Goal: Information Seeking & Learning: Find specific fact

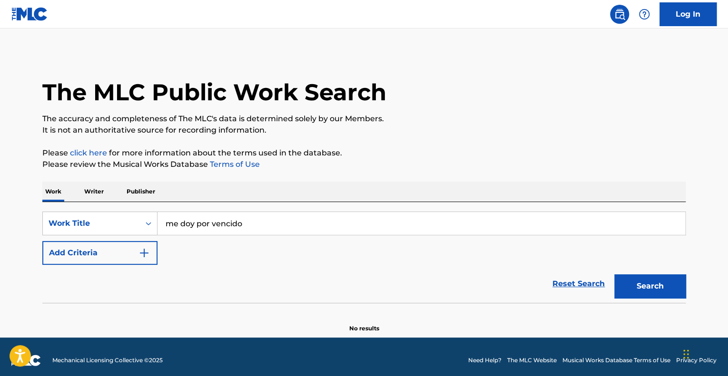
type input "me doy por vencido"
click at [637, 284] on button "Search" at bounding box center [649, 286] width 71 height 24
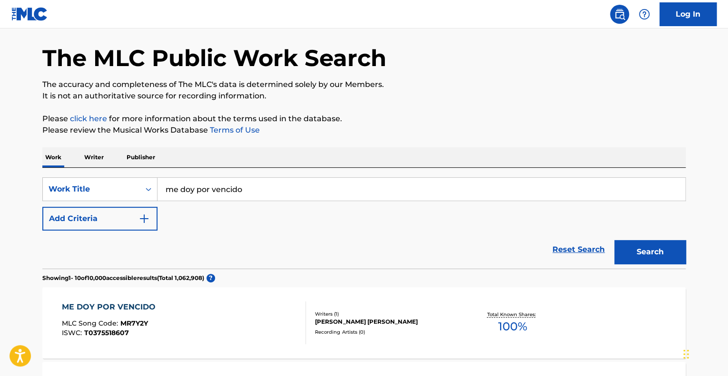
scroll to position [143, 0]
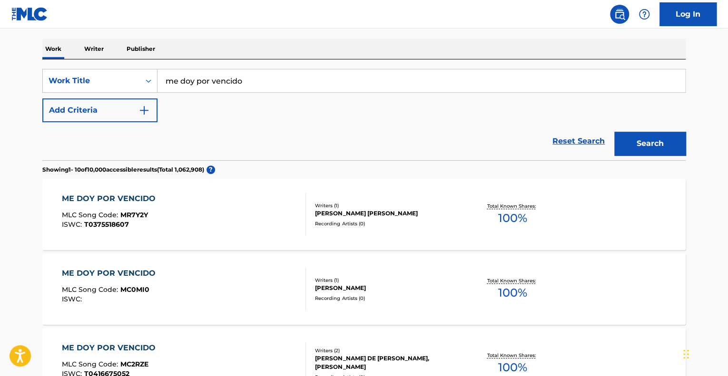
click at [124, 113] on button "Add Criteria" at bounding box center [99, 110] width 115 height 24
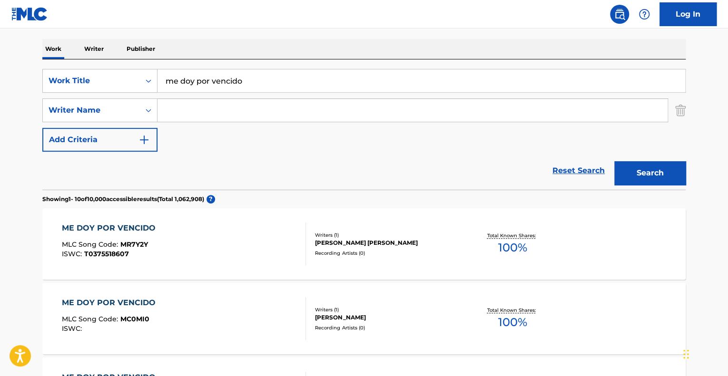
click at [213, 110] on input "Search Form" at bounding box center [412, 110] width 510 height 23
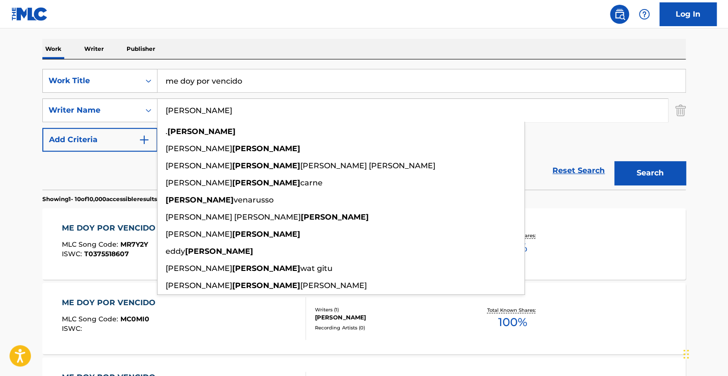
click at [614, 161] on button "Search" at bounding box center [649, 173] width 71 height 24
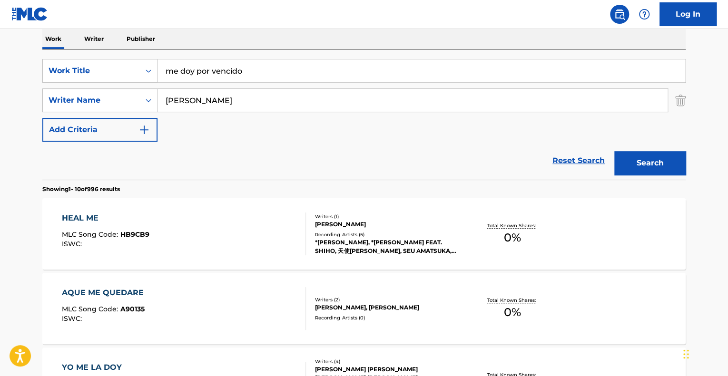
scroll to position [0, 0]
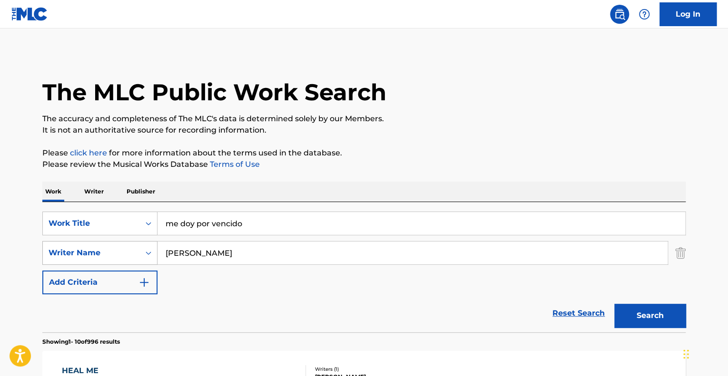
drag, startPoint x: 192, startPoint y: 256, endPoint x: 118, endPoint y: 245, distance: 75.0
click at [120, 246] on div "SearchWithCriteria016d05b9-6652-4300-926b-3492f3c7bfbc Writer Name luna" at bounding box center [363, 253] width 643 height 24
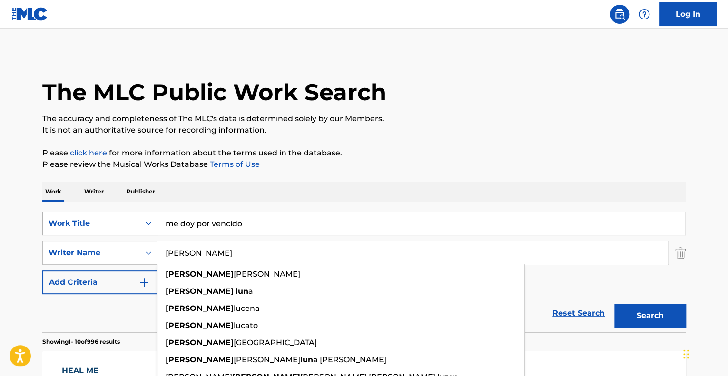
click at [614, 304] on button "Search" at bounding box center [649, 316] width 71 height 24
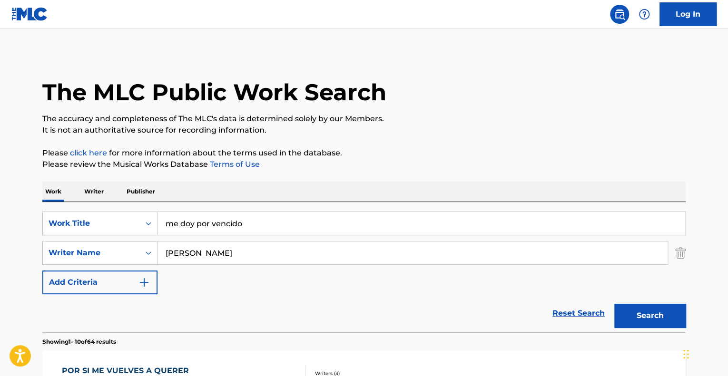
click at [373, 197] on div "Work Writer Publisher" at bounding box center [363, 192] width 643 height 20
drag, startPoint x: 249, startPoint y: 246, endPoint x: 80, endPoint y: 225, distance: 170.0
click at [80, 225] on div "SearchWithCriteria3de937d9-29d9-4080-81f4-c4d4a4d3d374 Work Title me doy por ve…" at bounding box center [363, 253] width 643 height 83
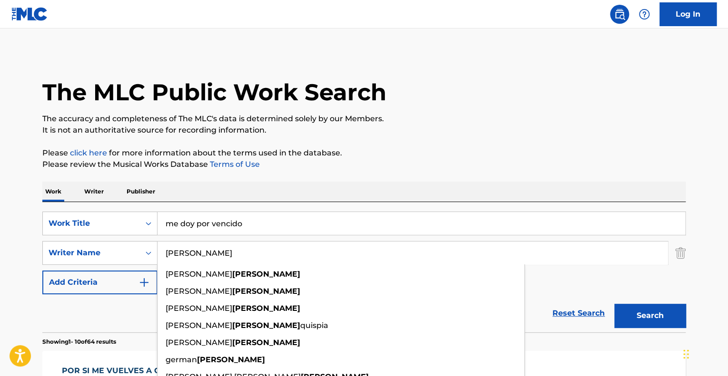
click at [614, 304] on button "Search" at bounding box center [649, 316] width 71 height 24
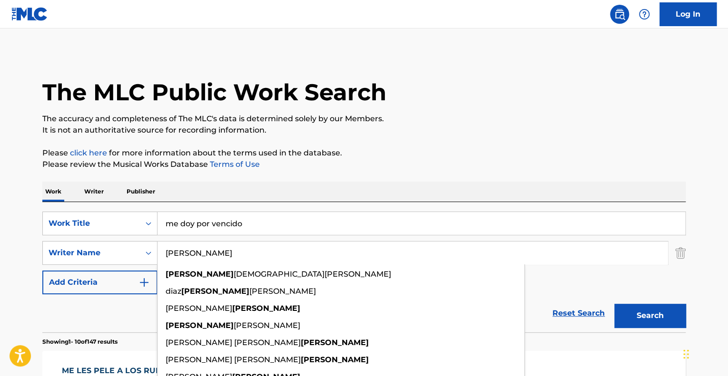
click at [373, 169] on p "Please review the Musical Works Database Terms of Use" at bounding box center [363, 164] width 643 height 11
drag, startPoint x: 205, startPoint y: 262, endPoint x: 41, endPoint y: 222, distance: 169.3
paste input "Mi Abuelo Vino a Visitarme [1]"
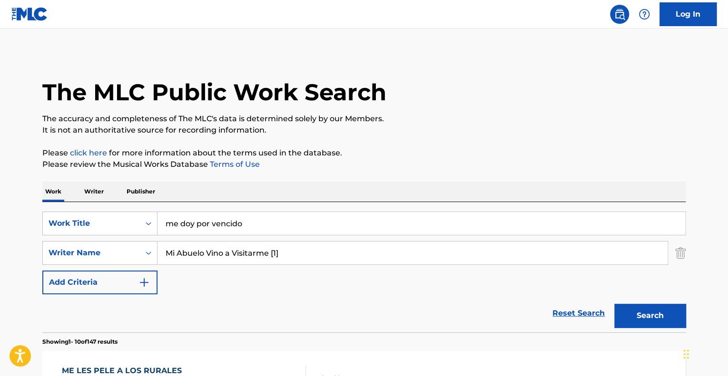
type input "Mi Abuelo Vino a Visitarme [1]"
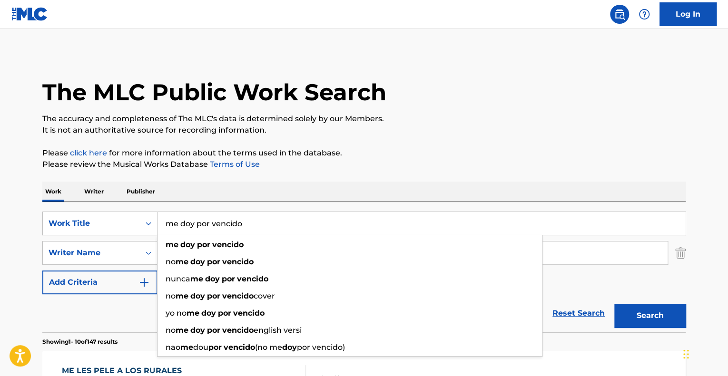
paste input "Mi Abuelo Vino a Visitarme [1]"
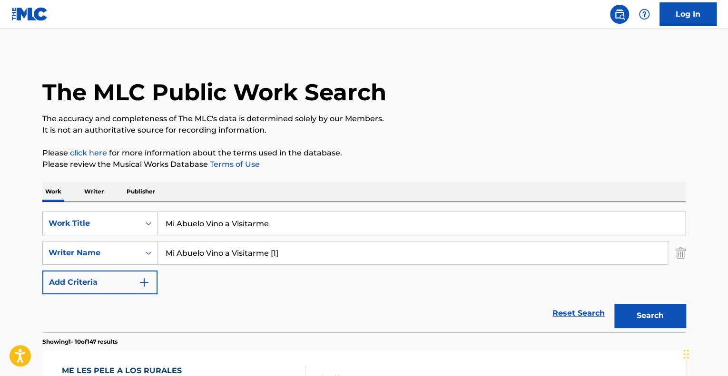
type input "Mi Abuelo Vino a Visitarme"
drag, startPoint x: 330, startPoint y: 251, endPoint x: 0, endPoint y: 213, distance: 331.7
click at [659, 309] on button "Search" at bounding box center [649, 316] width 71 height 24
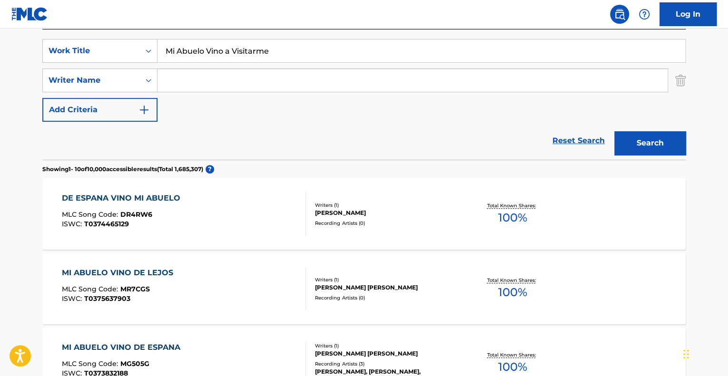
scroll to position [48, 0]
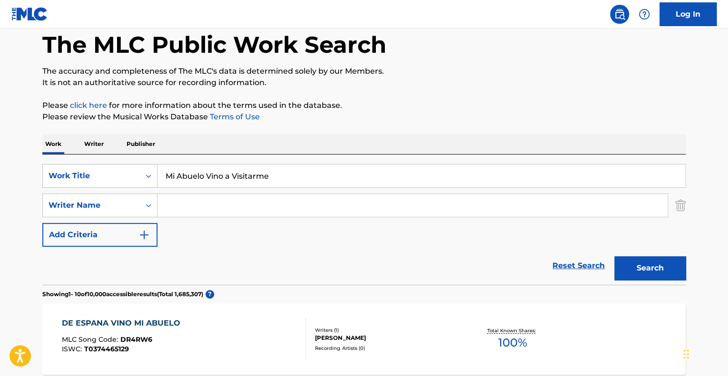
drag, startPoint x: 575, startPoint y: 264, endPoint x: 534, endPoint y: 265, distance: 41.9
click at [575, 264] on link "Reset Search" at bounding box center [578, 265] width 62 height 21
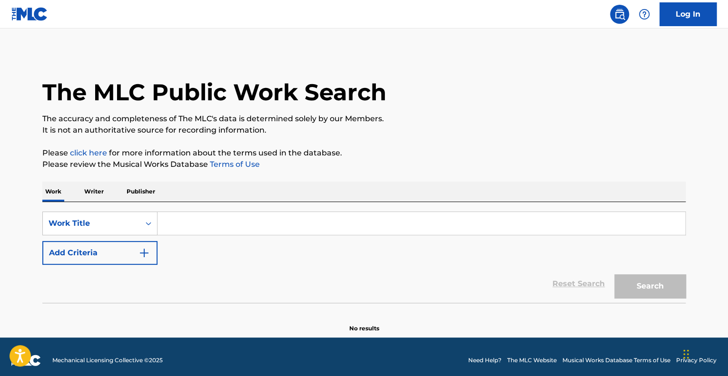
click at [203, 221] on input "Search Form" at bounding box center [420, 223] width 527 height 23
click at [253, 224] on input "Search Form" at bounding box center [420, 223] width 527 height 23
paste input "Mi Abuelo Vino a Visitarme [1]"
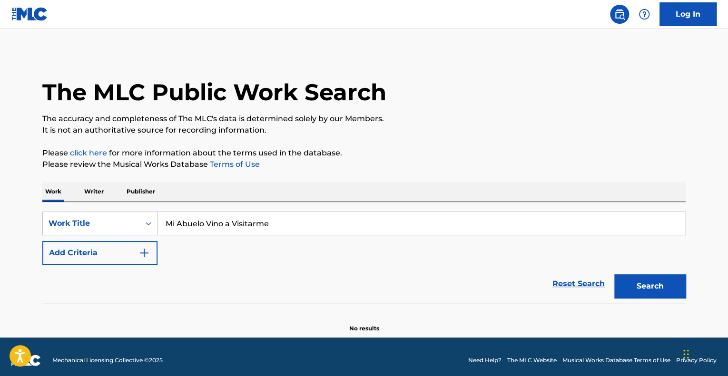
type input "Mi Abuelo Vino a Visitarme"
click at [614, 274] on button "Search" at bounding box center [649, 286] width 71 height 24
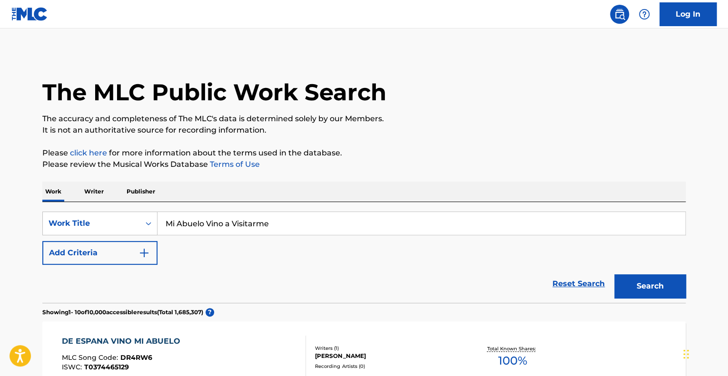
click at [371, 262] on div "SearchWithCriteriab4cf1bec-6bf1-4e8b-8bf2-397502377f2e Work Title Mi Abuelo Vin…" at bounding box center [363, 238] width 643 height 53
click at [144, 254] on img "Search Form" at bounding box center [143, 252] width 11 height 11
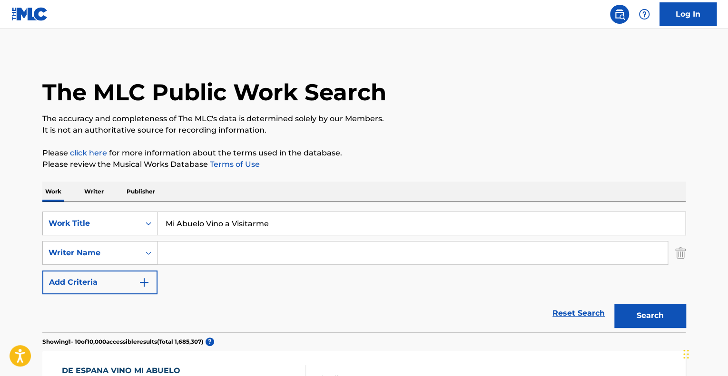
click at [197, 255] on input "Search Form" at bounding box center [412, 253] width 510 height 23
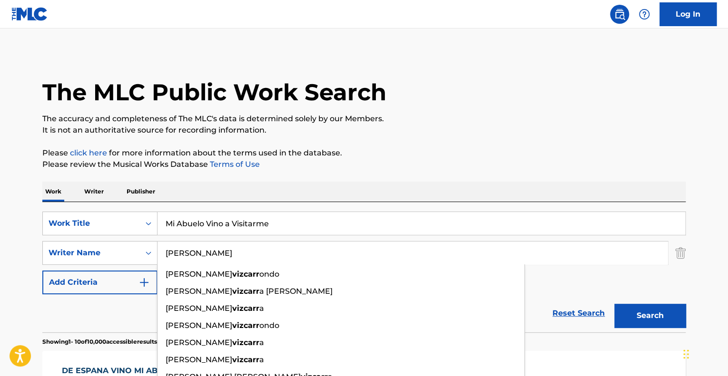
type input "[PERSON_NAME]"
click at [614, 304] on button "Search" at bounding box center [649, 316] width 71 height 24
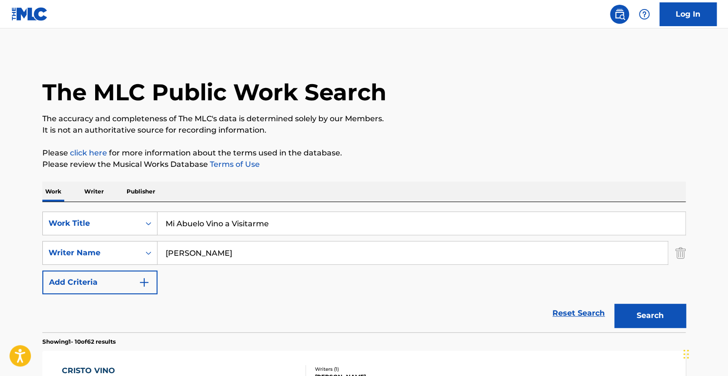
click at [87, 192] on p "Writer" at bounding box center [93, 192] width 25 height 20
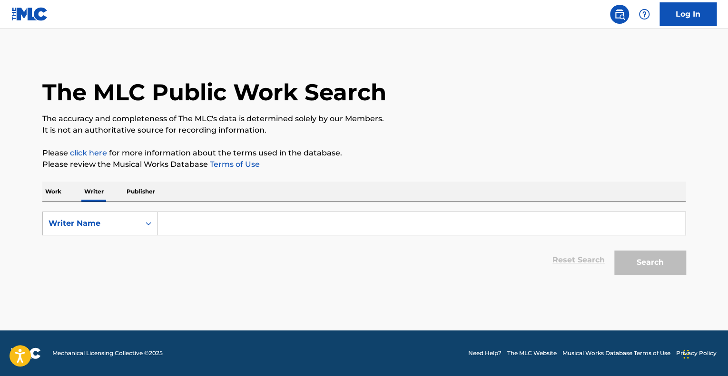
click at [171, 217] on input "Search Form" at bounding box center [420, 223] width 527 height 23
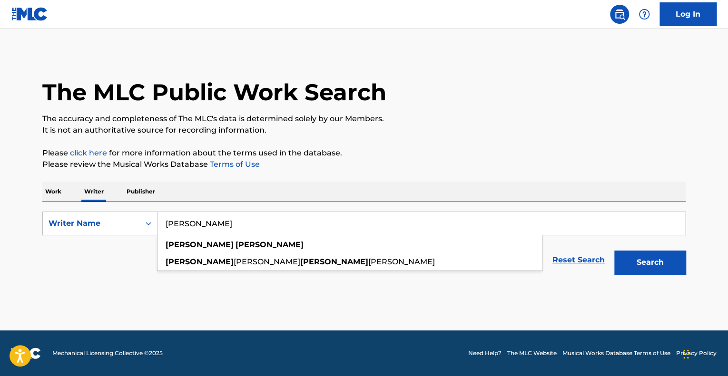
type input "[PERSON_NAME]"
click at [614, 251] on button "Search" at bounding box center [649, 263] width 71 height 24
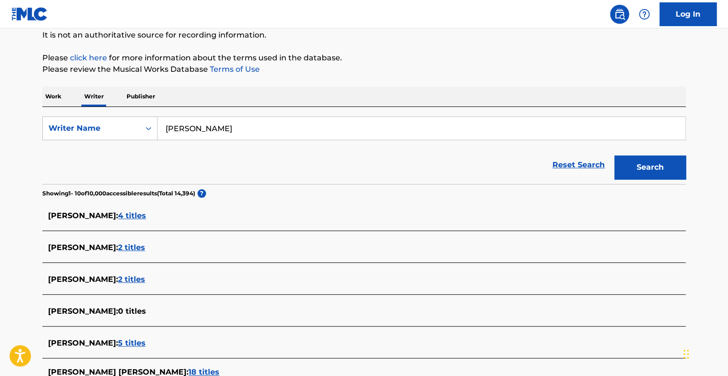
scroll to position [143, 0]
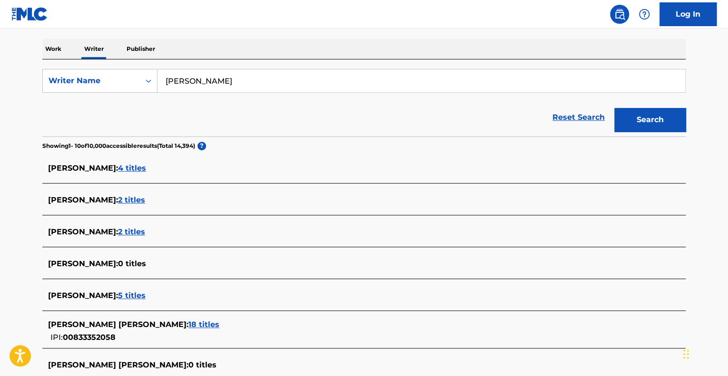
click at [146, 298] on span "5 titles" at bounding box center [132, 295] width 28 height 9
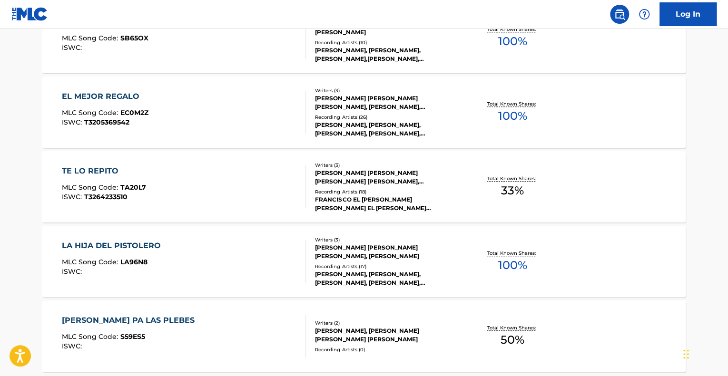
scroll to position [333, 0]
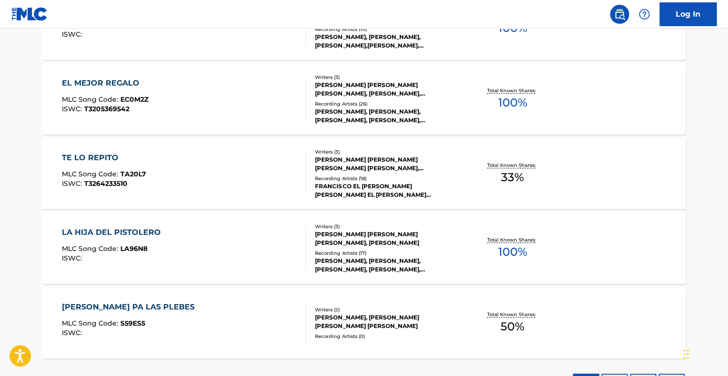
click at [250, 264] on div "LA HIJA DEL PISTOLERO MLC Song Code : LA96N8 ISWC :" at bounding box center [184, 248] width 244 height 43
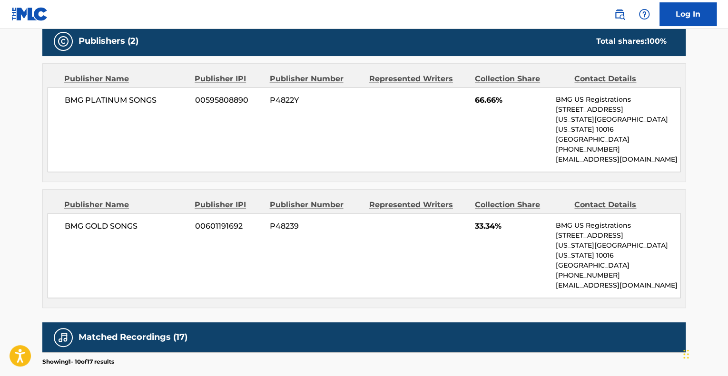
scroll to position [523, 0]
